Goal: Transaction & Acquisition: Download file/media

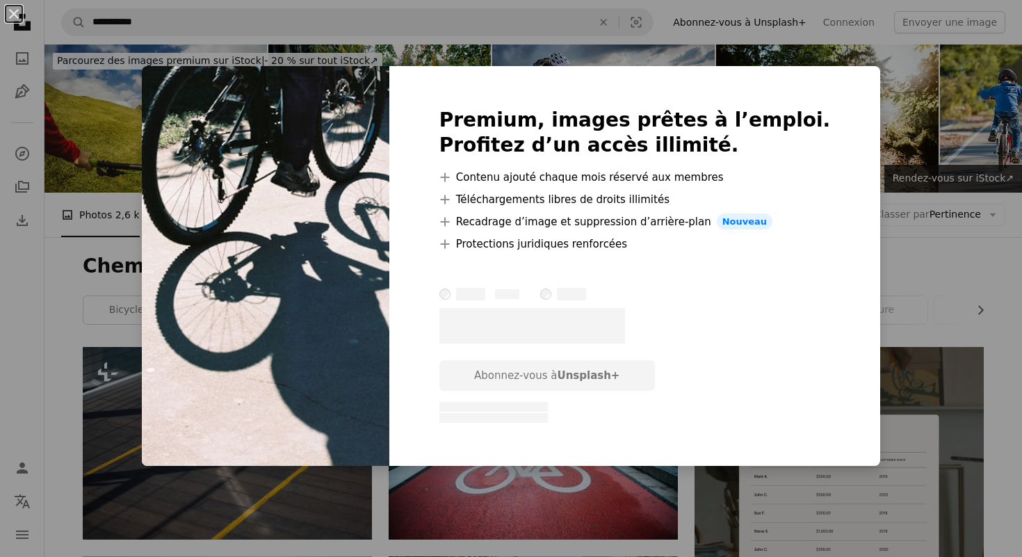
scroll to position [950, 0]
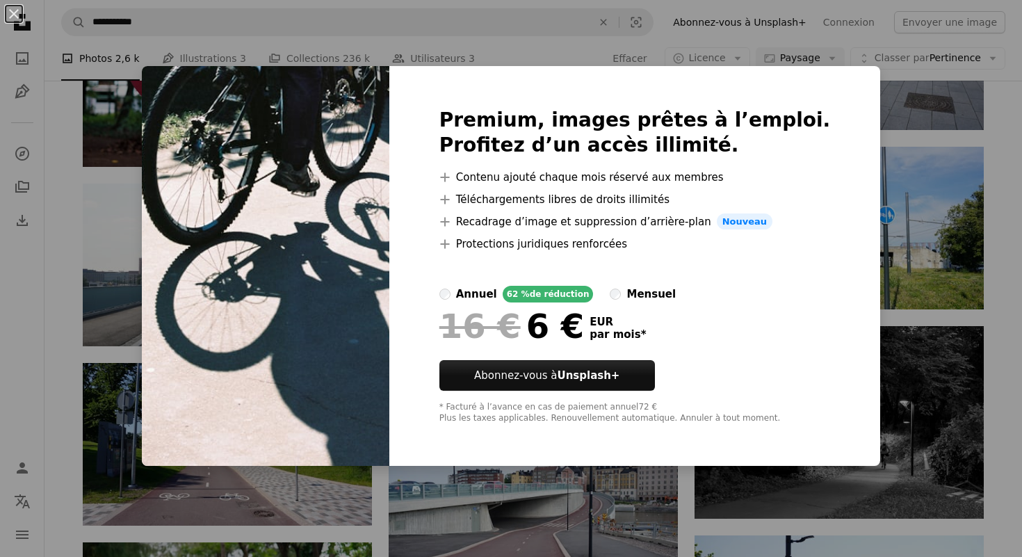
click at [887, 146] on div "An X shape Premium, images prêtes à l’emploi. Profitez d’un accès illimité. A p…" at bounding box center [511, 278] width 1022 height 557
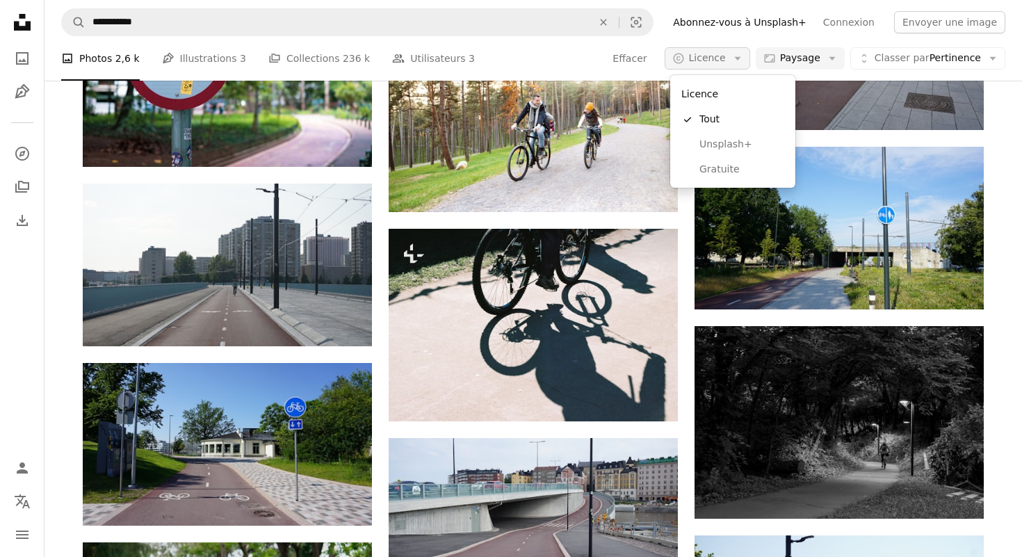
click at [736, 63] on icon "Arrow down" at bounding box center [737, 58] width 13 height 13
click at [713, 172] on span "Gratuite" at bounding box center [741, 170] width 85 height 14
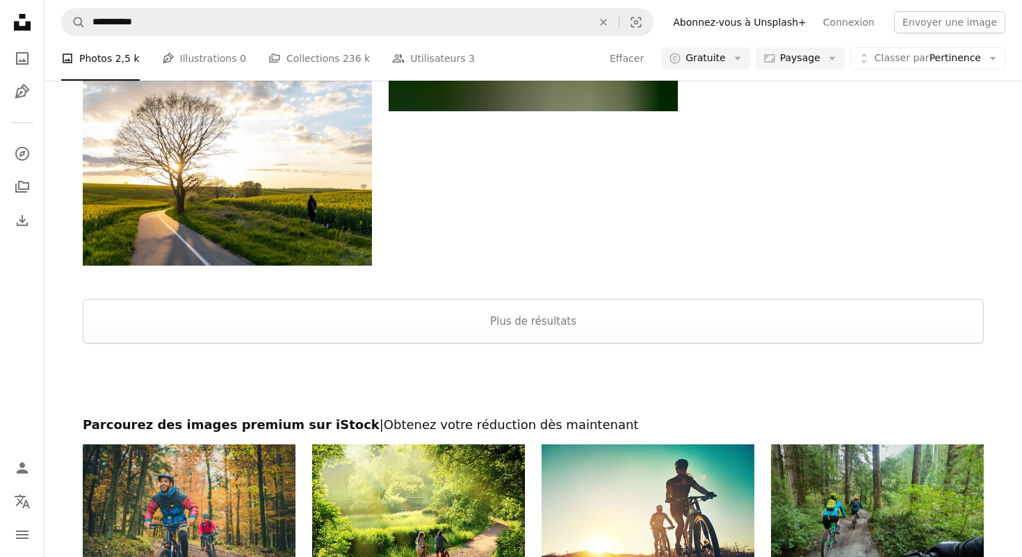
scroll to position [1388, 0]
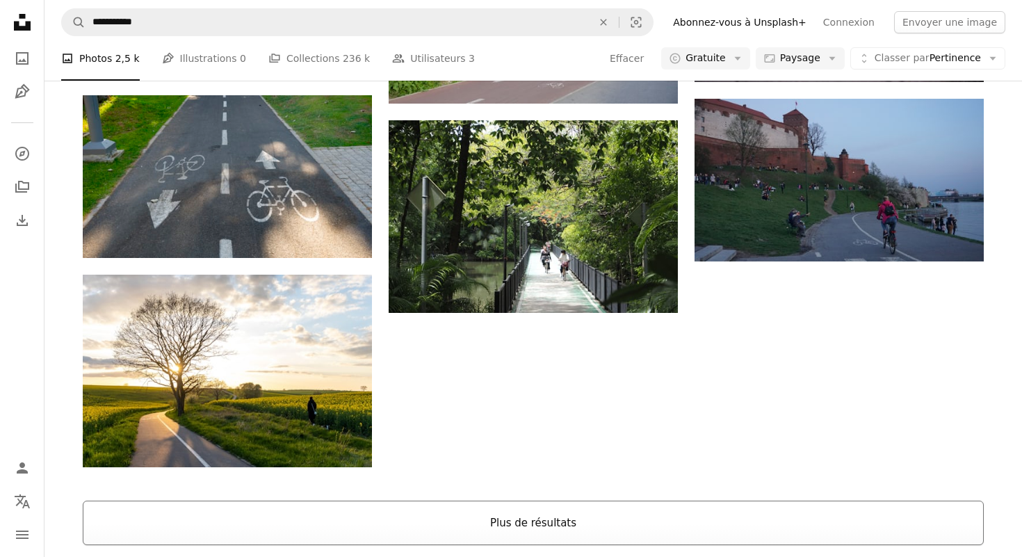
click at [555, 508] on button "Plus de résultats" at bounding box center [533, 523] width 901 height 45
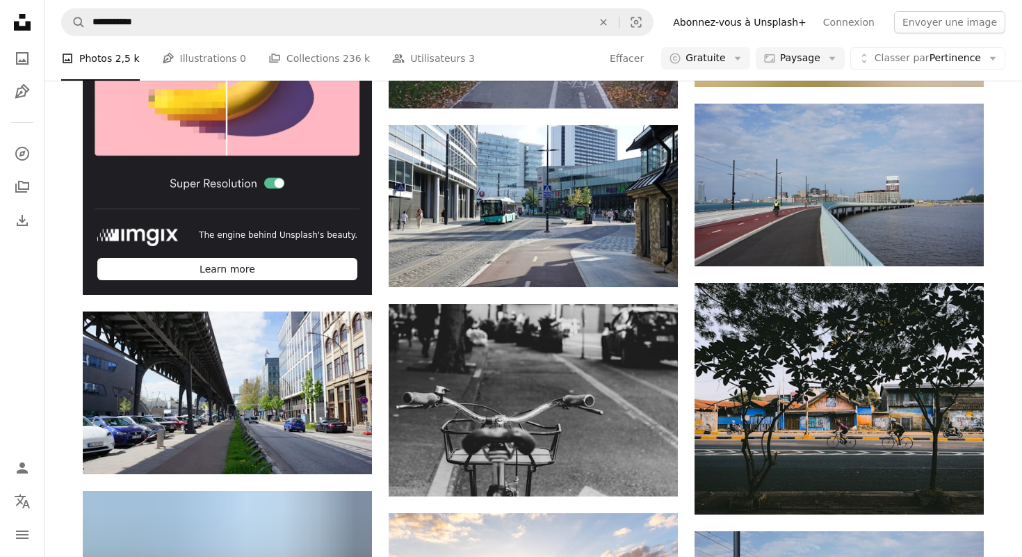
scroll to position [2329, 0]
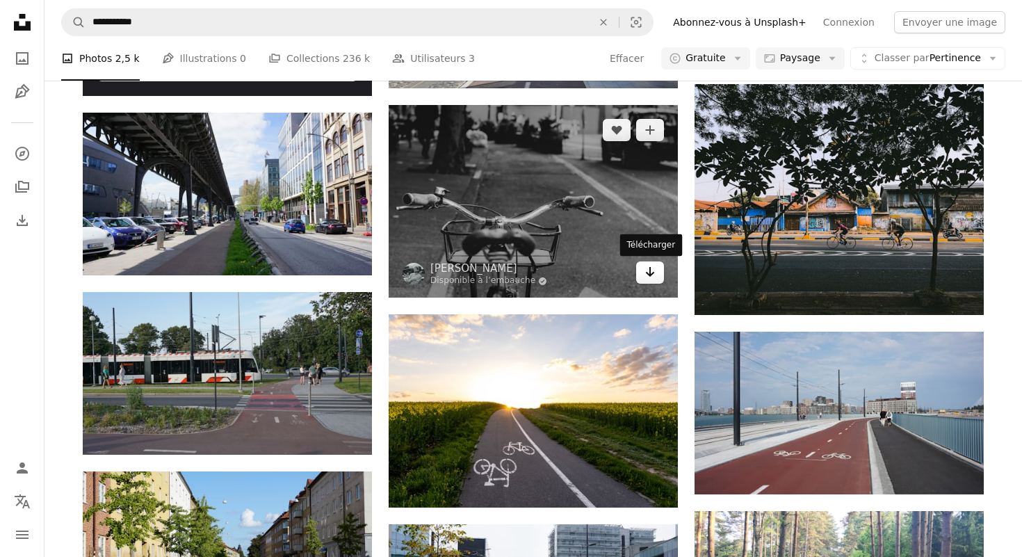
click at [654, 277] on icon "Arrow pointing down" at bounding box center [650, 272] width 11 height 17
